Goal: Information Seeking & Learning: Learn about a topic

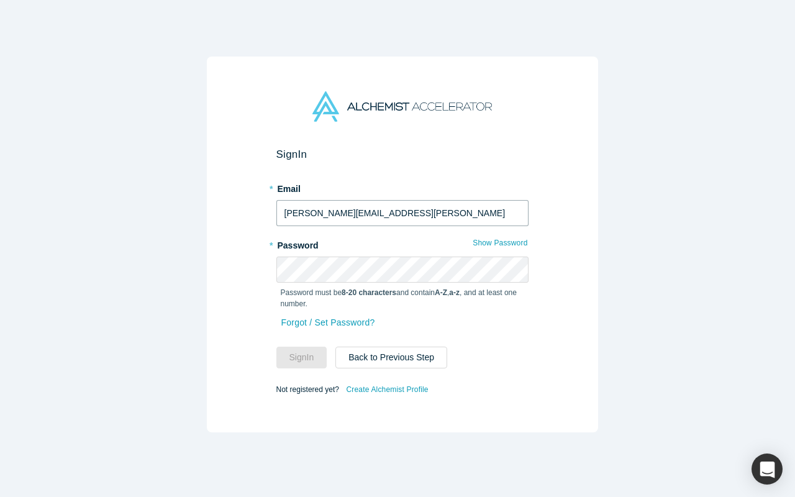
type input "[PERSON_NAME][EMAIL_ADDRESS][PERSON_NAME]"
click at [296, 353] on button "Sign In" at bounding box center [301, 358] width 51 height 22
